Goal: Transaction & Acquisition: Purchase product/service

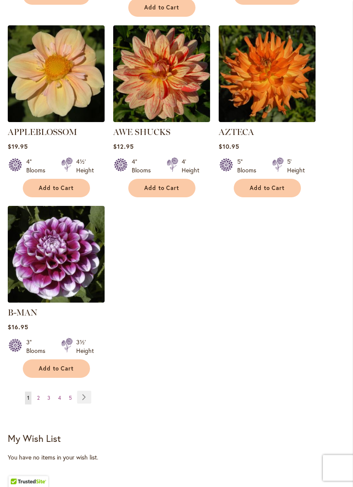
scroll to position [1061, 0]
click at [89, 391] on link "Page Next" at bounding box center [84, 397] width 14 height 13
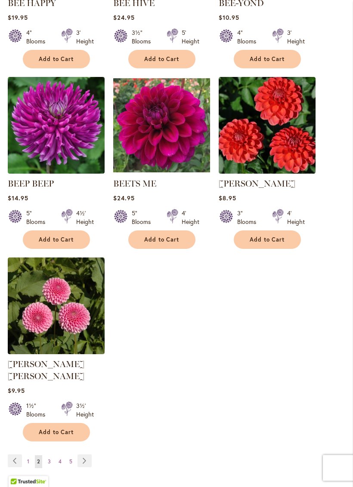
scroll to position [997, 0]
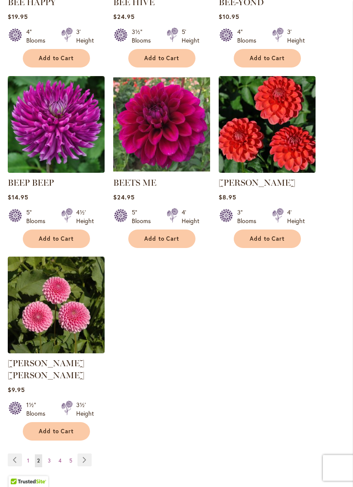
click at [86, 449] on link "Page Next" at bounding box center [84, 460] width 14 height 13
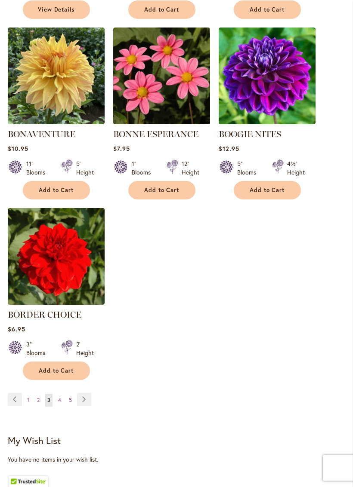
scroll to position [1046, 0]
click at [88, 406] on link "Page Next" at bounding box center [84, 399] width 14 height 13
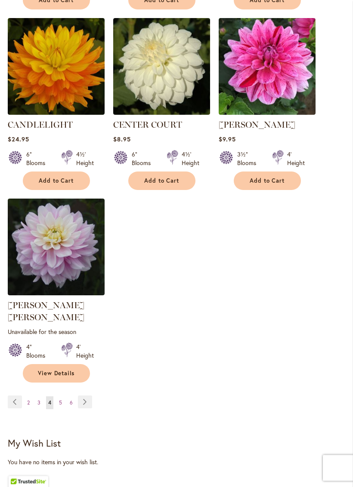
scroll to position [1069, 0]
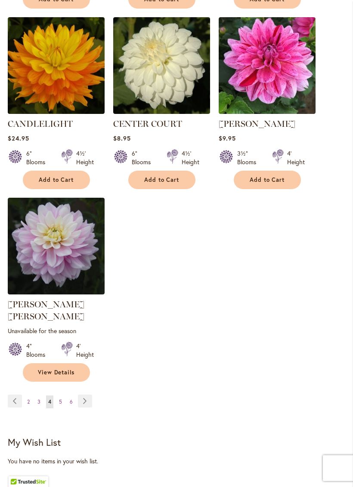
click at [84, 399] on link "Page Next" at bounding box center [85, 401] width 14 height 13
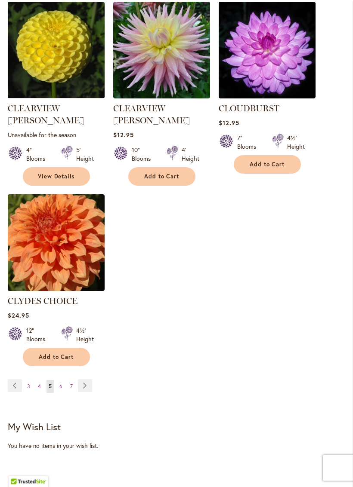
scroll to position [1089, 0]
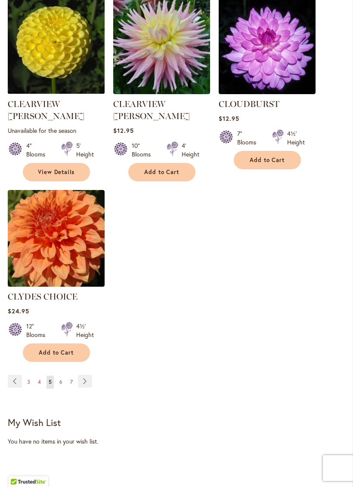
click at [87, 375] on link "Page Next" at bounding box center [85, 381] width 14 height 13
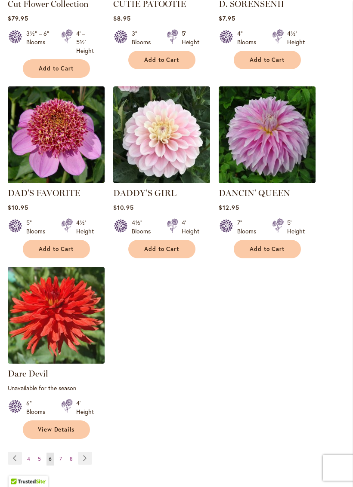
scroll to position [1021, 0]
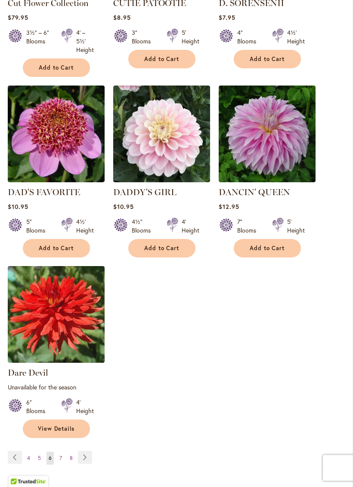
click at [90, 449] on link "Page Next" at bounding box center [85, 458] width 14 height 13
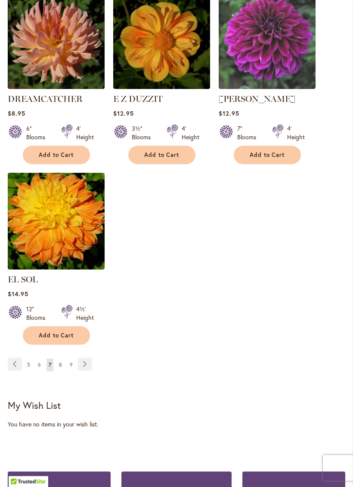
scroll to position [1094, 0]
click at [85, 360] on link "Page Next" at bounding box center [85, 364] width 14 height 13
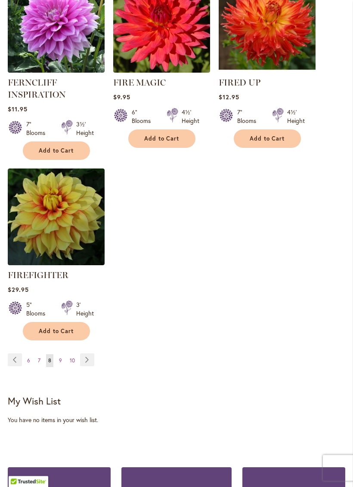
scroll to position [1127, 0]
click at [86, 366] on link "Page Next" at bounding box center [87, 360] width 14 height 13
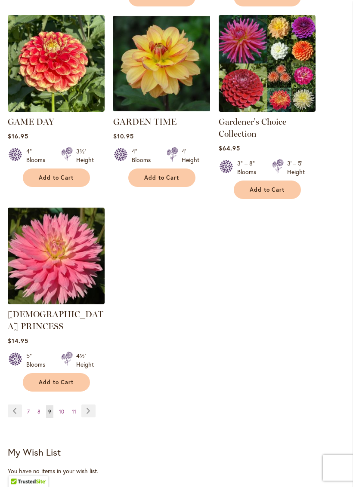
scroll to position [1095, 0]
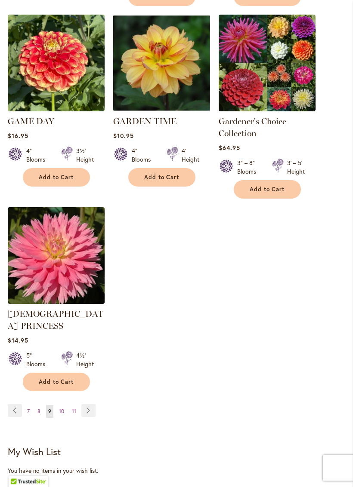
click at [87, 405] on link "Page Next" at bounding box center [88, 411] width 14 height 13
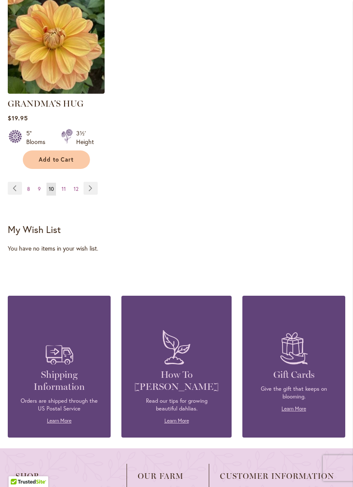
scroll to position [1309, 0]
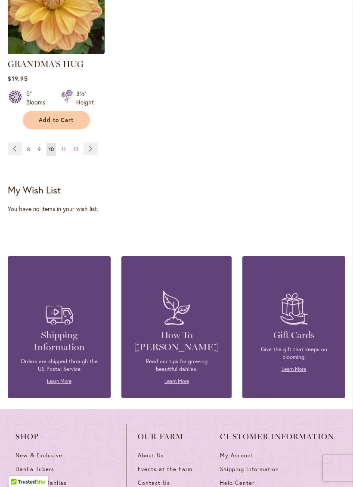
click at [90, 145] on link "Page Next" at bounding box center [90, 148] width 14 height 13
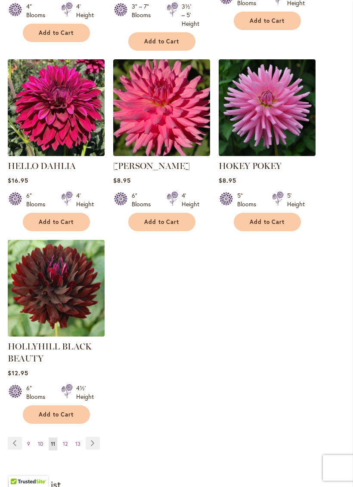
scroll to position [1067, 0]
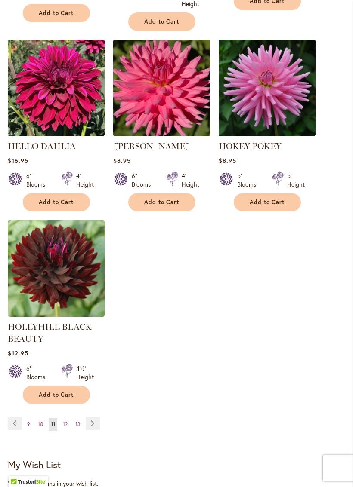
click at [94, 430] on link "Page Next" at bounding box center [93, 423] width 14 height 13
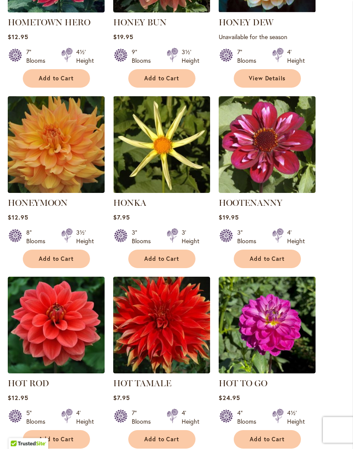
scroll to position [421, 0]
